Goal: Task Accomplishment & Management: Use online tool/utility

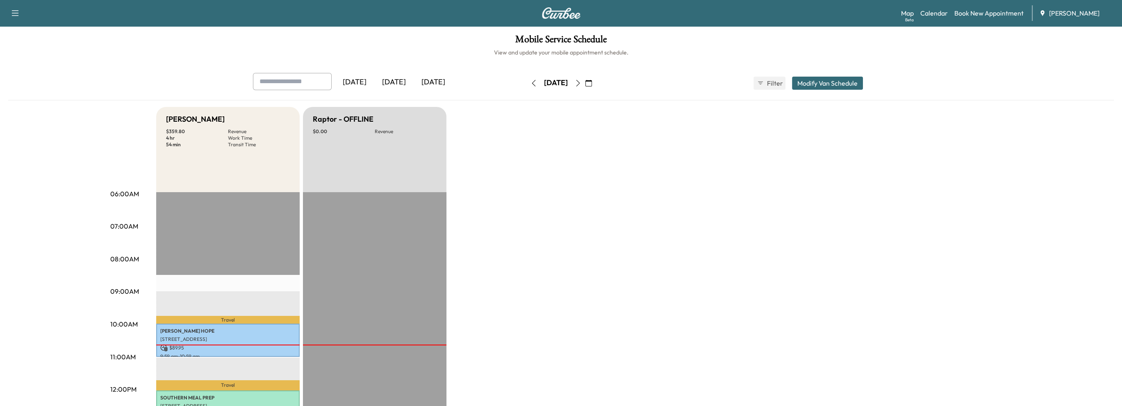
click at [581, 84] on icon "button" at bounding box center [577, 83] width 7 height 7
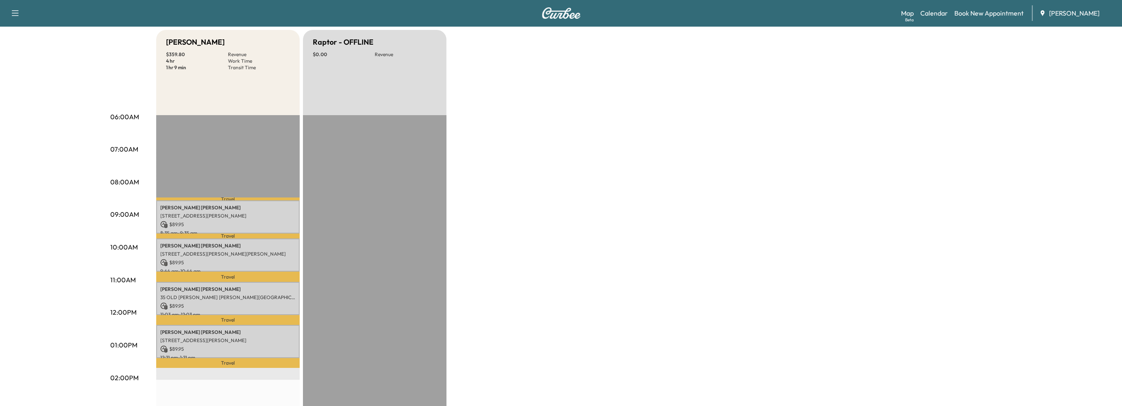
scroll to position [82, 0]
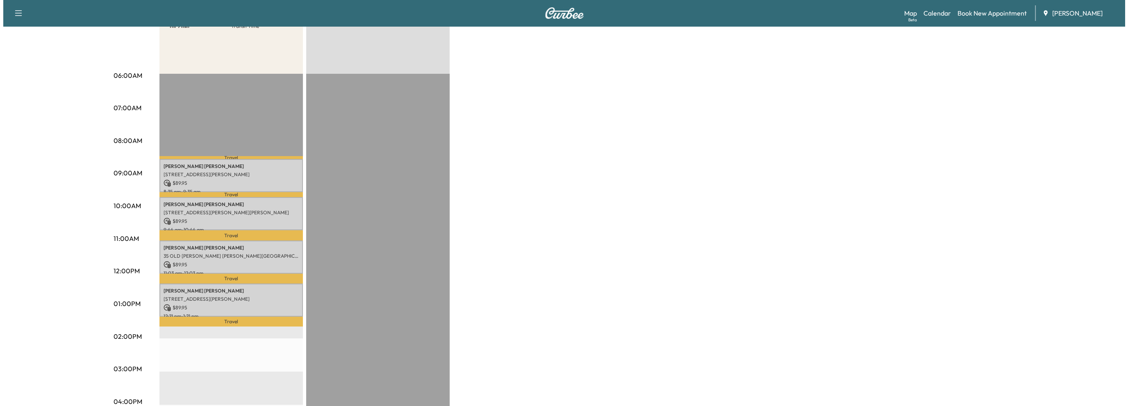
scroll to position [123, 0]
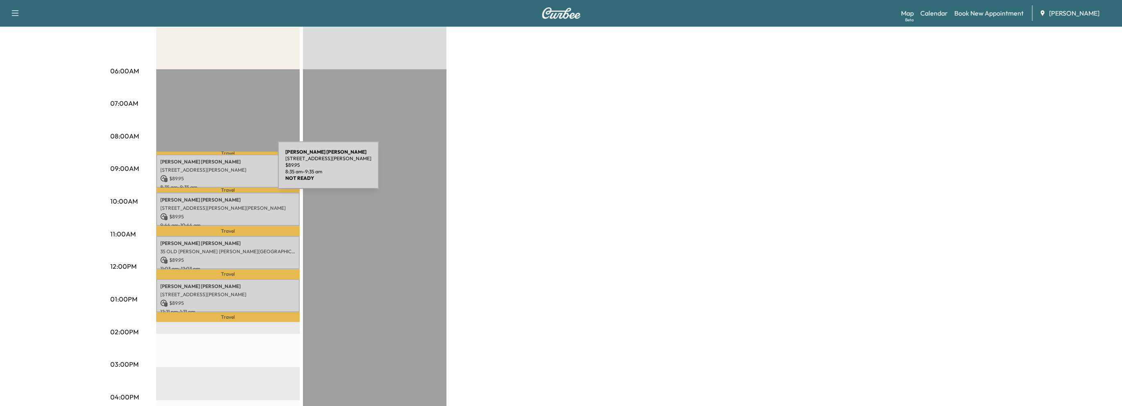
click at [216, 170] on p "[STREET_ADDRESS][PERSON_NAME]" at bounding box center [227, 170] width 135 height 7
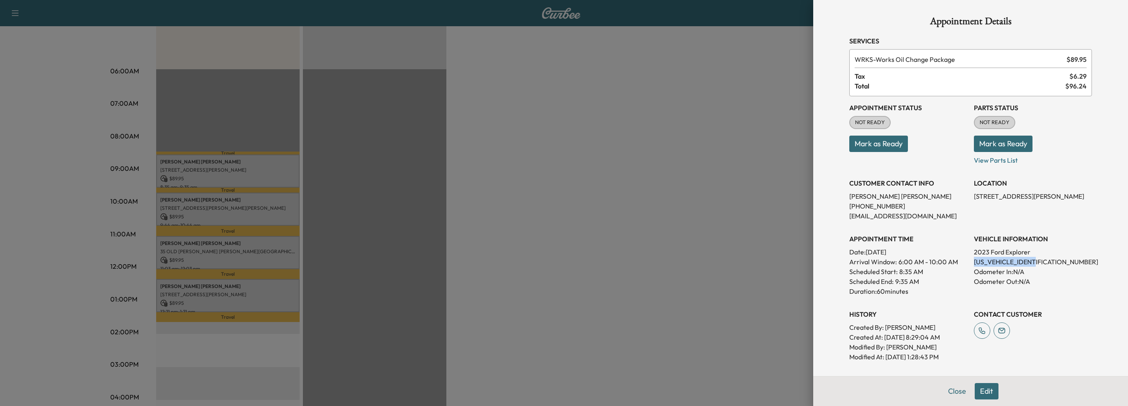
drag, startPoint x: 967, startPoint y: 261, endPoint x: 1038, endPoint y: 263, distance: 70.9
click at [1038, 263] on div "Appointment Status NOT READY Mark as Ready Parts Status NOT READY Mark as Ready…" at bounding box center [970, 229] width 243 height 266
copy p "[US_VEHICLE_IDENTIFICATION_NUMBER]"
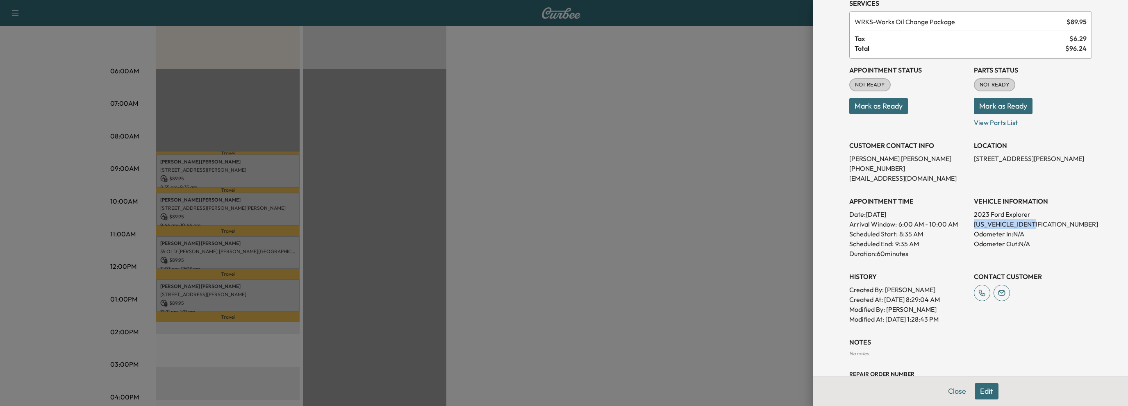
scroll to position [0, 0]
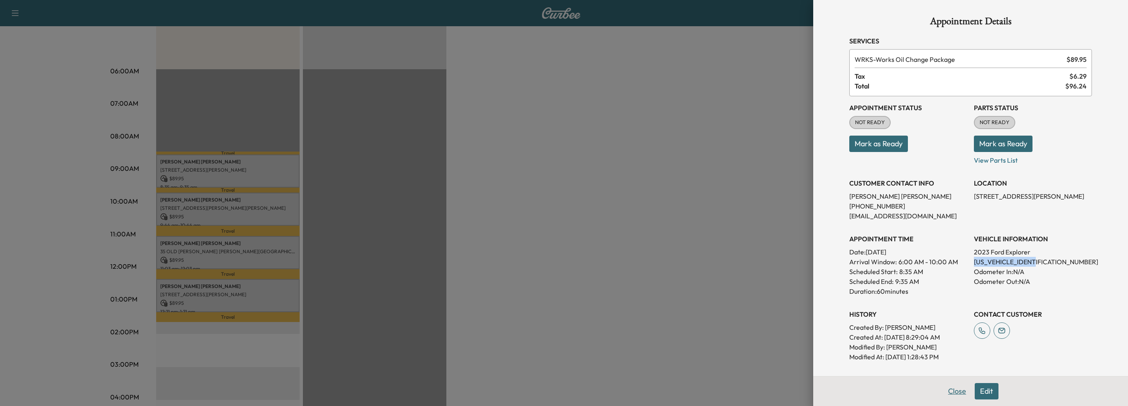
click at [949, 393] on button "Close" at bounding box center [956, 391] width 29 height 16
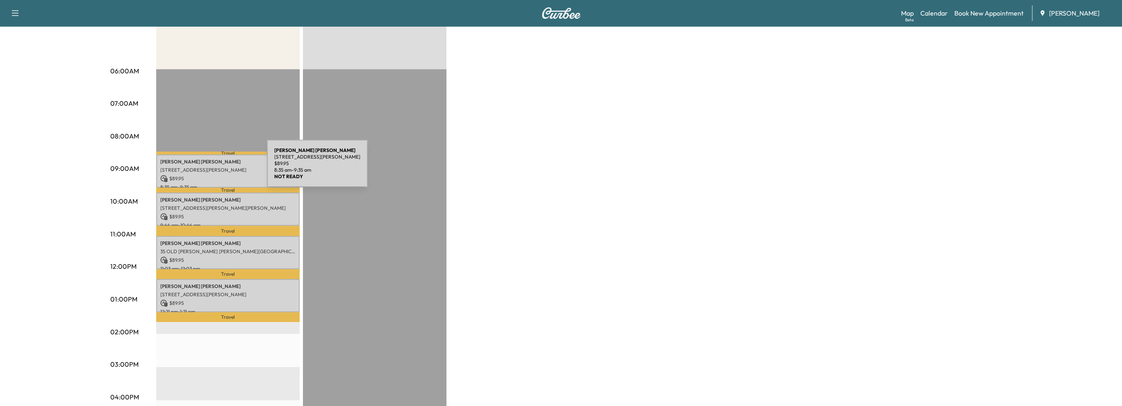
click at [205, 168] on p "[STREET_ADDRESS][PERSON_NAME]" at bounding box center [227, 170] width 135 height 7
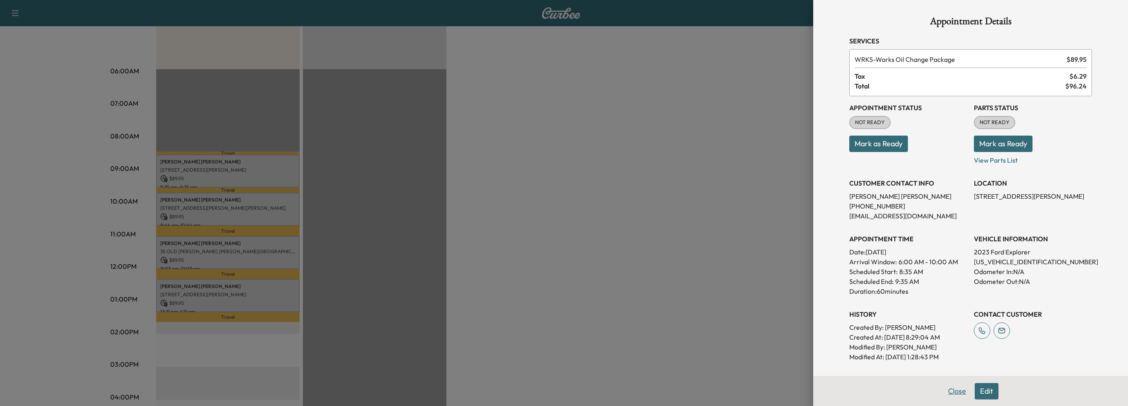
click at [942, 391] on button "Close" at bounding box center [956, 391] width 29 height 16
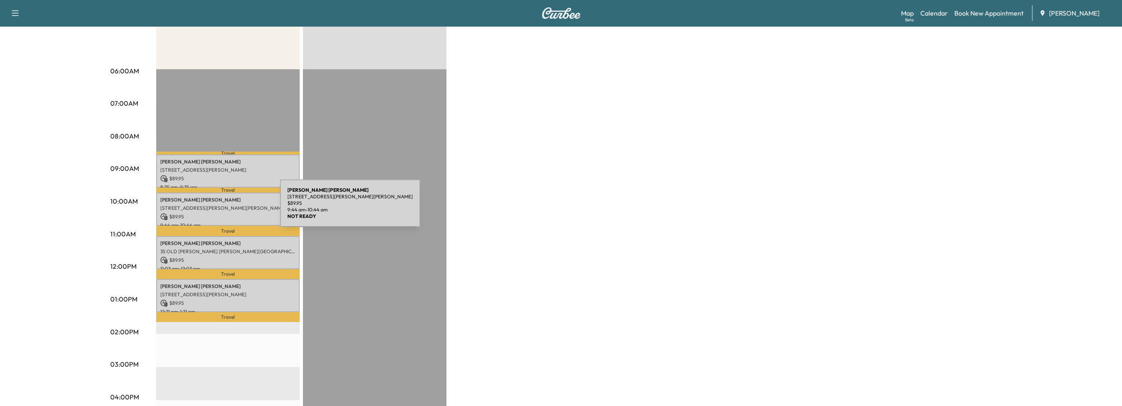
click at [218, 208] on p "[STREET_ADDRESS][PERSON_NAME][PERSON_NAME]" at bounding box center [227, 208] width 135 height 7
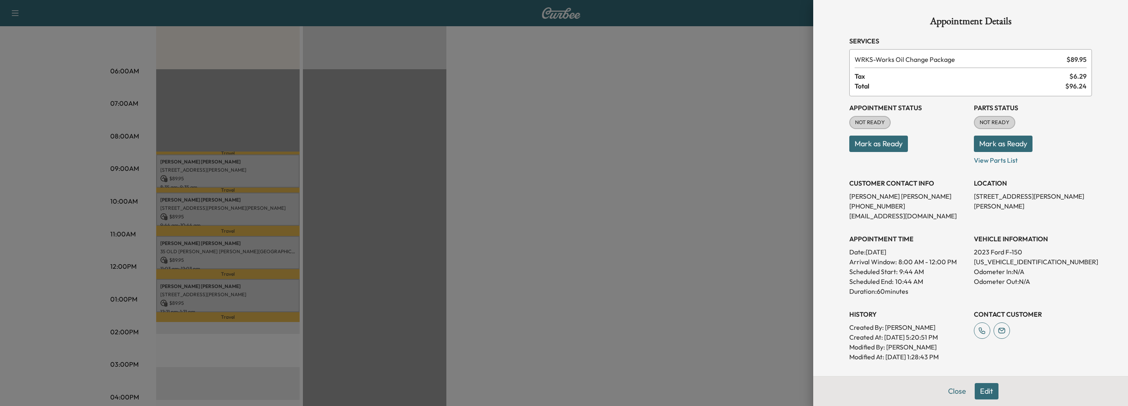
click at [967, 259] on div "Appointment Status NOT READY Mark as Ready Parts Status NOT READY Mark as Ready…" at bounding box center [970, 229] width 243 height 266
drag, startPoint x: 967, startPoint y: 259, endPoint x: 983, endPoint y: 263, distance: 16.9
click at [983, 263] on div "Appointment Status NOT READY Mark as Ready Parts Status NOT READY Mark as Ready…" at bounding box center [970, 229] width 243 height 266
copy p "[US_VEHICLE_IDENTIFICATION_NUMBER]"
click at [726, 247] on div at bounding box center [564, 203] width 1128 height 406
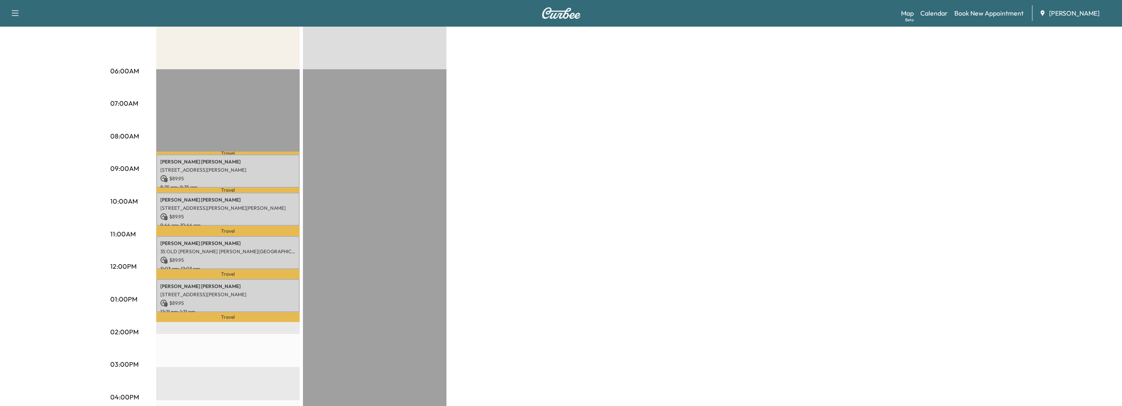
click at [191, 228] on p "Travel" at bounding box center [227, 231] width 143 height 11
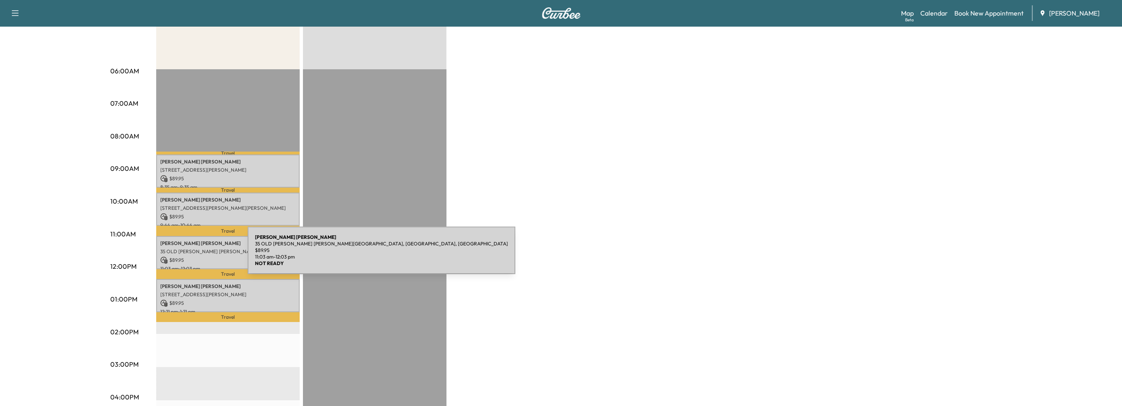
click at [187, 257] on p "$ 89.95" at bounding box center [227, 260] width 135 height 7
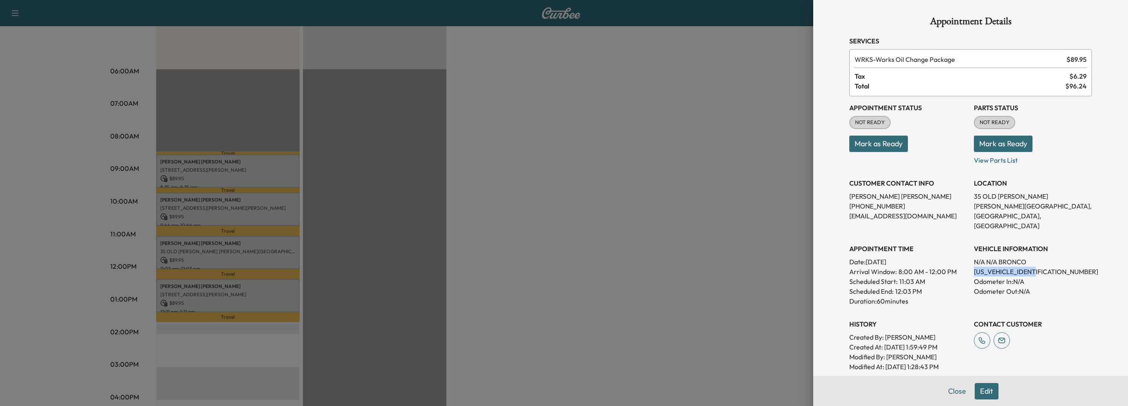
drag, startPoint x: 967, startPoint y: 260, endPoint x: 1036, endPoint y: 265, distance: 69.0
click at [1036, 267] on p "[US_VEHICLE_IDENTIFICATION_NUMBER]" at bounding box center [1033, 272] width 118 height 10
copy p "[US_VEHICLE_IDENTIFICATION_NUMBER]"
click at [943, 391] on button "Close" at bounding box center [956, 391] width 29 height 16
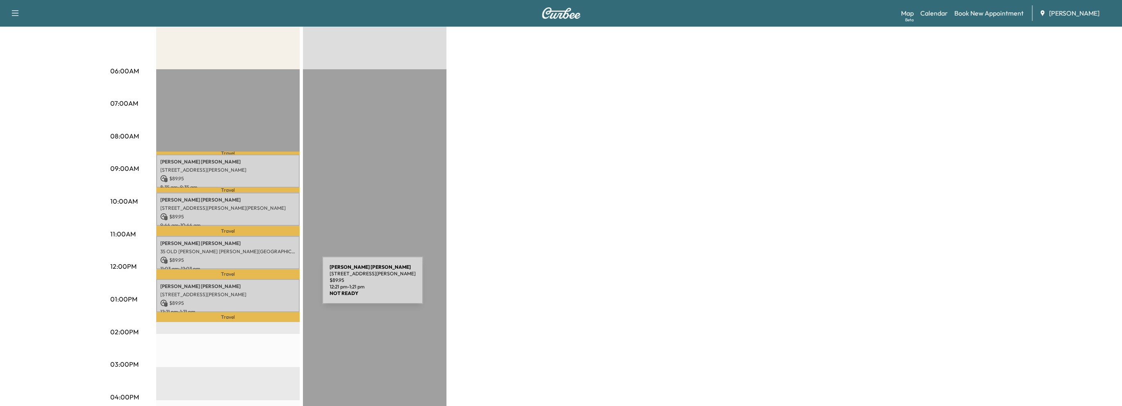
click at [261, 285] on p "[PERSON_NAME]" at bounding box center [227, 286] width 135 height 7
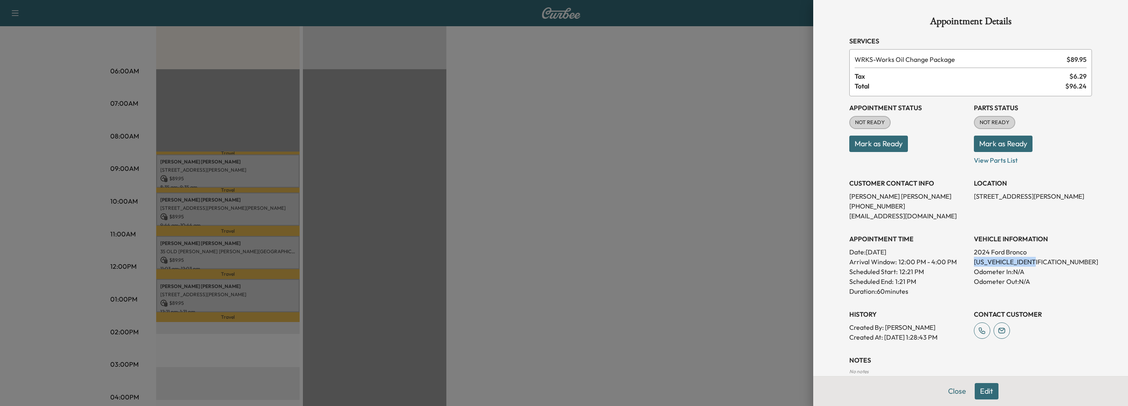
drag, startPoint x: 968, startPoint y: 260, endPoint x: 1036, endPoint y: 265, distance: 68.6
click at [1036, 265] on p "[US_VEHICLE_IDENTIFICATION_NUMBER]" at bounding box center [1033, 262] width 118 height 10
copy p "[US_VEHICLE_IDENTIFICATION_NUMBER]"
click at [715, 213] on div at bounding box center [564, 203] width 1128 height 406
